Goal: Check status: Check status

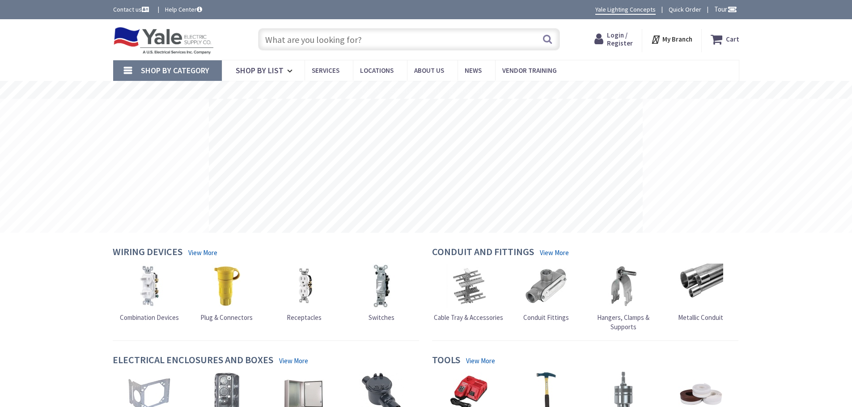
click at [314, 40] on input "text" at bounding box center [409, 39] width 302 height 22
click at [612, 39] on span "Login / Register" at bounding box center [612, 39] width 26 height 17
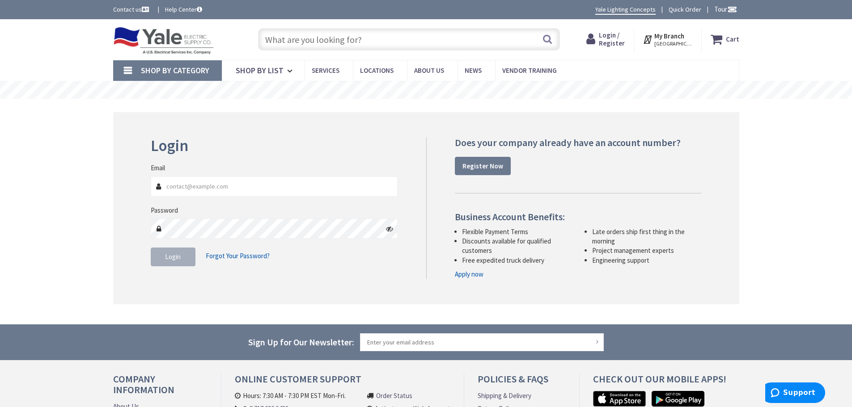
type input "[PERSON_NAME][EMAIL_ADDRESS][DOMAIN_NAME]"
click at [167, 258] on span "Login" at bounding box center [173, 257] width 16 height 8
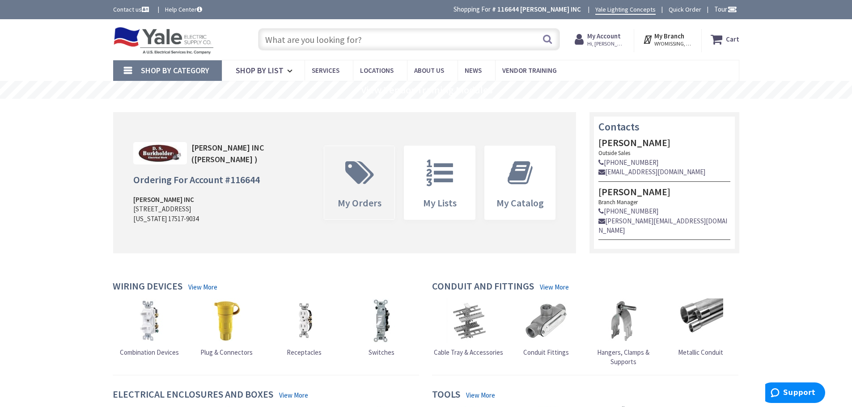
click at [358, 163] on icon at bounding box center [360, 173] width 38 height 27
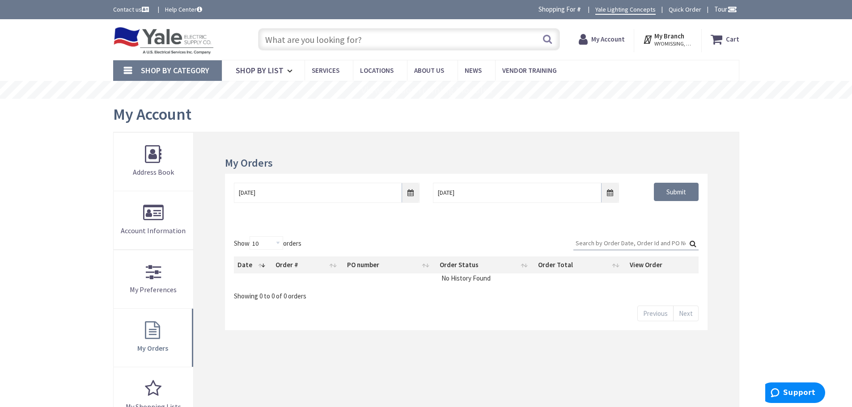
click at [618, 244] on input "Search:" at bounding box center [635, 243] width 125 height 13
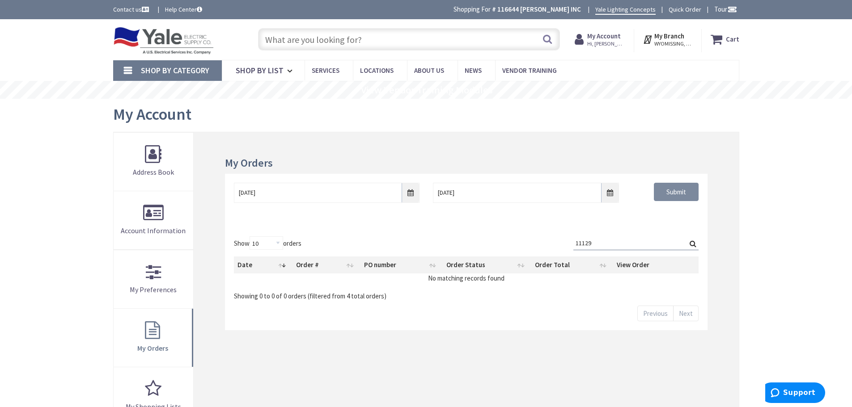
type input "11129"
click at [673, 193] on input "Submit" at bounding box center [676, 192] width 45 height 19
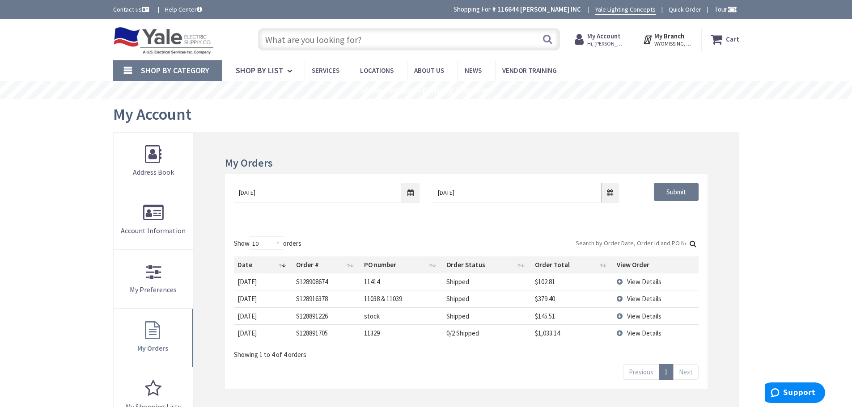
click at [644, 333] on span "View Details" at bounding box center [644, 333] width 34 height 8
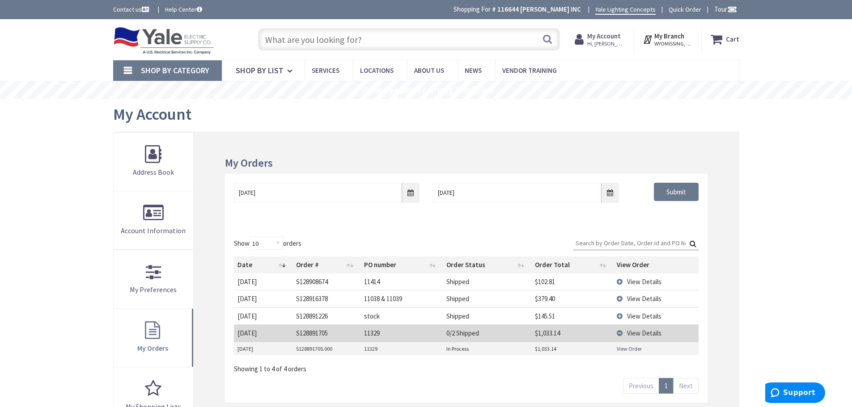
click at [623, 351] on link "View Order" at bounding box center [629, 349] width 25 height 8
click at [410, 197] on input "9/30/2025" at bounding box center [327, 193] width 186 height 20
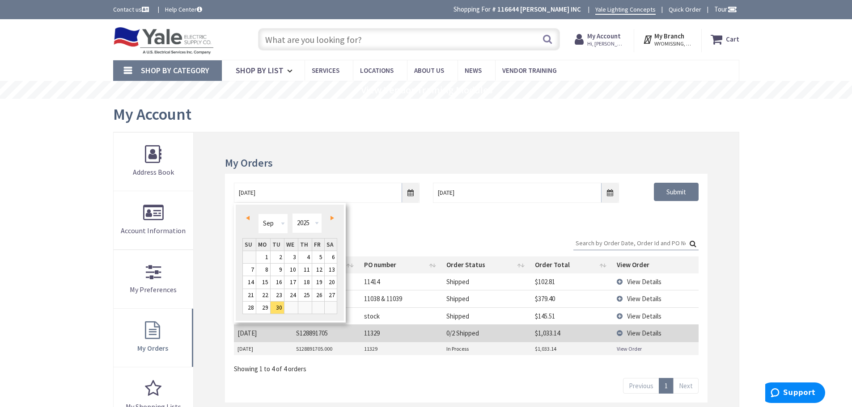
click at [248, 219] on span "Prev" at bounding box center [248, 218] width 4 height 4
click at [316, 258] on link "1" at bounding box center [318, 257] width 12 height 12
type input "08/01/2025"
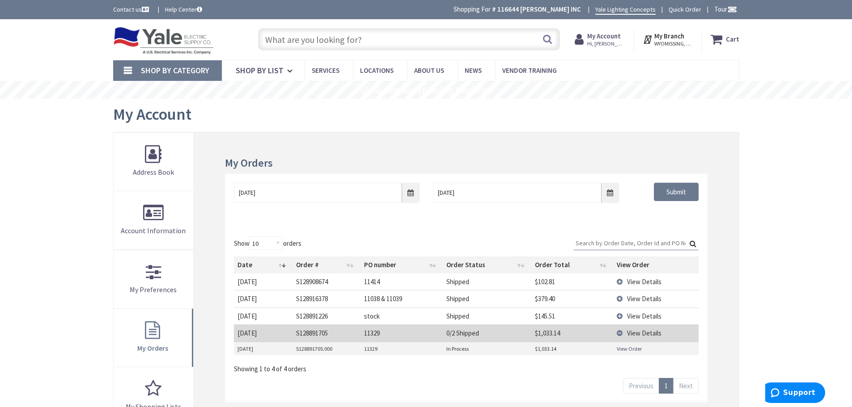
click at [606, 241] on input "Search:" at bounding box center [635, 243] width 125 height 13
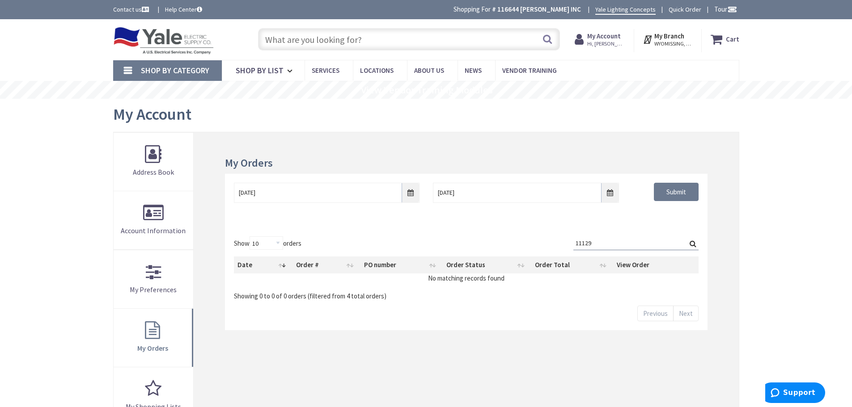
type input "11129"
click at [384, 267] on th "PO number" at bounding box center [401, 265] width 83 height 17
click at [690, 241] on label "Search: 11129" at bounding box center [635, 244] width 125 height 14
click at [690, 241] on input "11129" at bounding box center [635, 243] width 125 height 13
click at [681, 197] on input "Submit" at bounding box center [676, 192] width 45 height 19
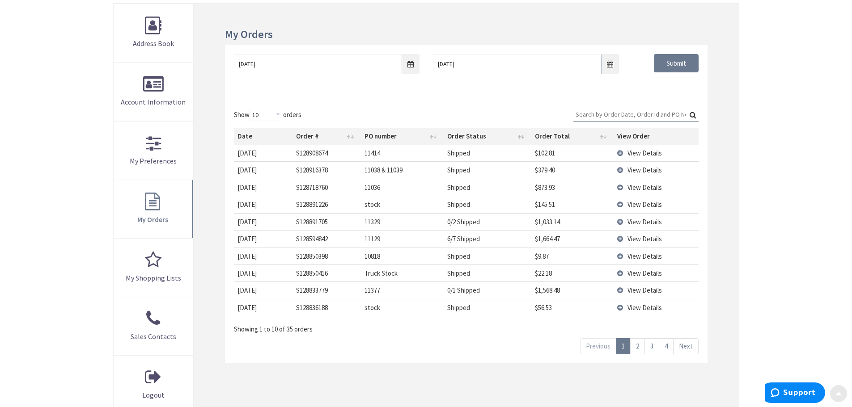
scroll to position [134, 0]
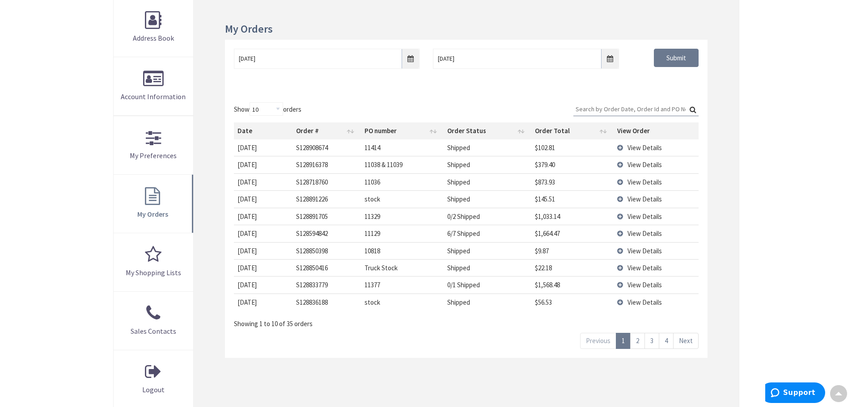
click at [633, 233] on span "View Details" at bounding box center [644, 233] width 34 height 8
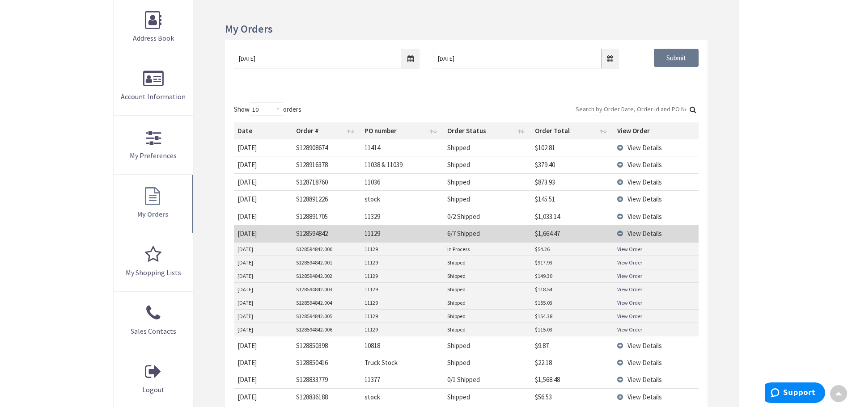
click at [633, 250] on link "View Order" at bounding box center [629, 250] width 25 height 8
